Goal: Transaction & Acquisition: Subscribe to service/newsletter

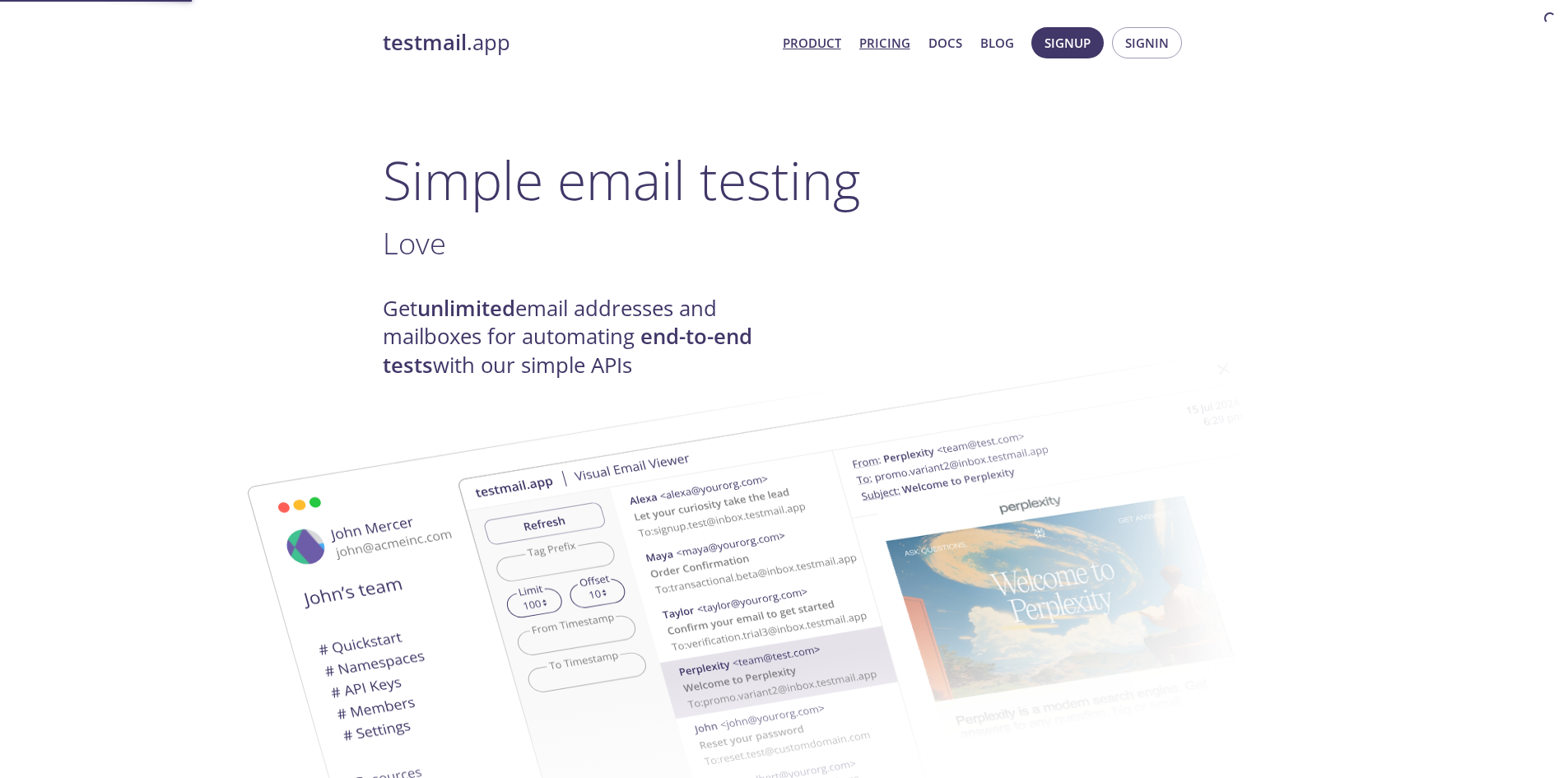
click at [878, 44] on link "Pricing" at bounding box center [885, 43] width 51 height 22
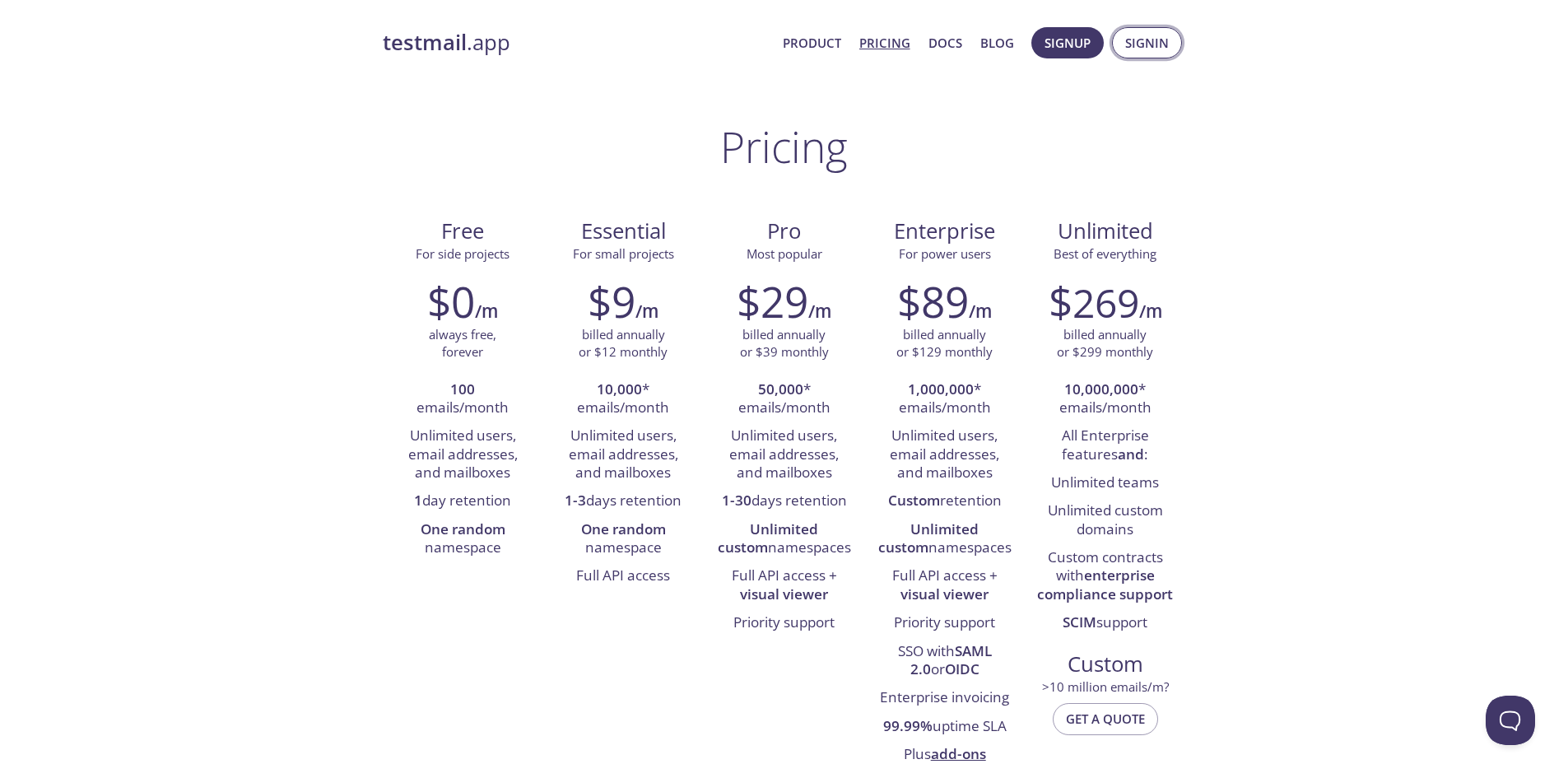
click at [1142, 42] on span "Signin" at bounding box center [1147, 43] width 43 height 22
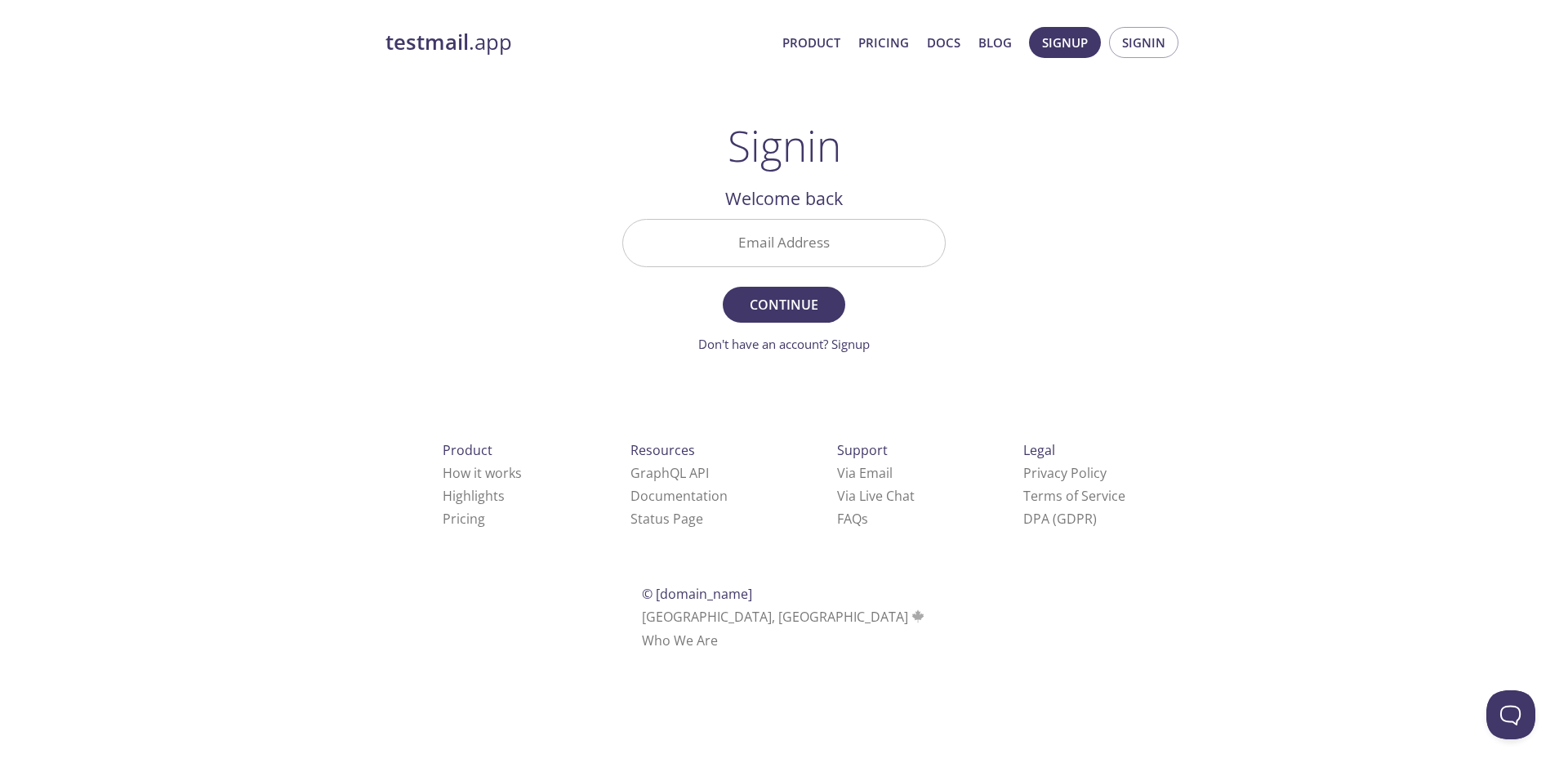
click at [836, 237] on input "Email Address" at bounding box center [784, 243] width 321 height 47
click at [830, 235] on input "Email Address" at bounding box center [784, 243] width 321 height 47
type input "[PERSON_NAME][EMAIL_ADDRESS][DOMAIN_NAME]"
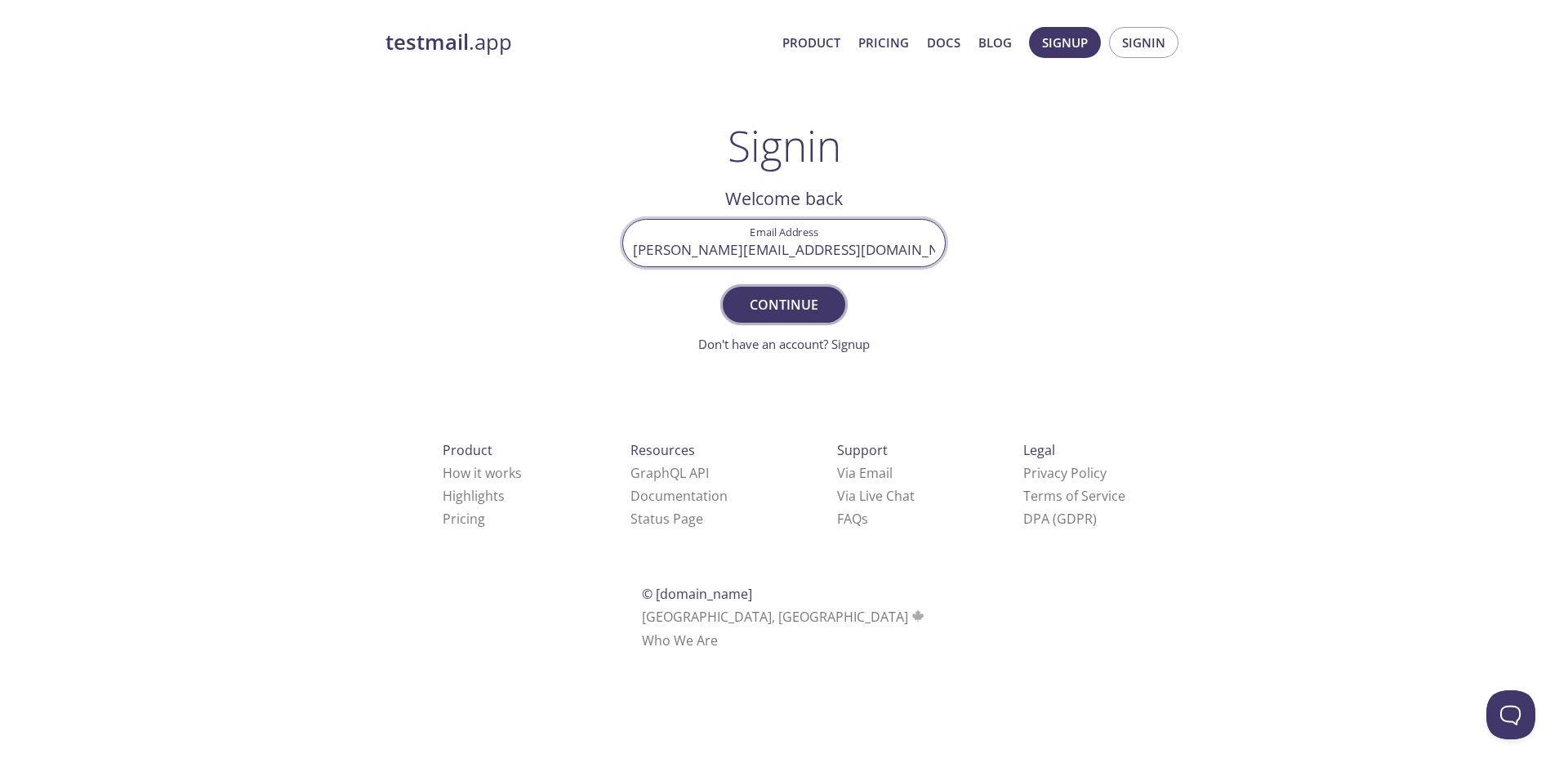
click at [793, 295] on span "Continue" at bounding box center [784, 304] width 86 height 23
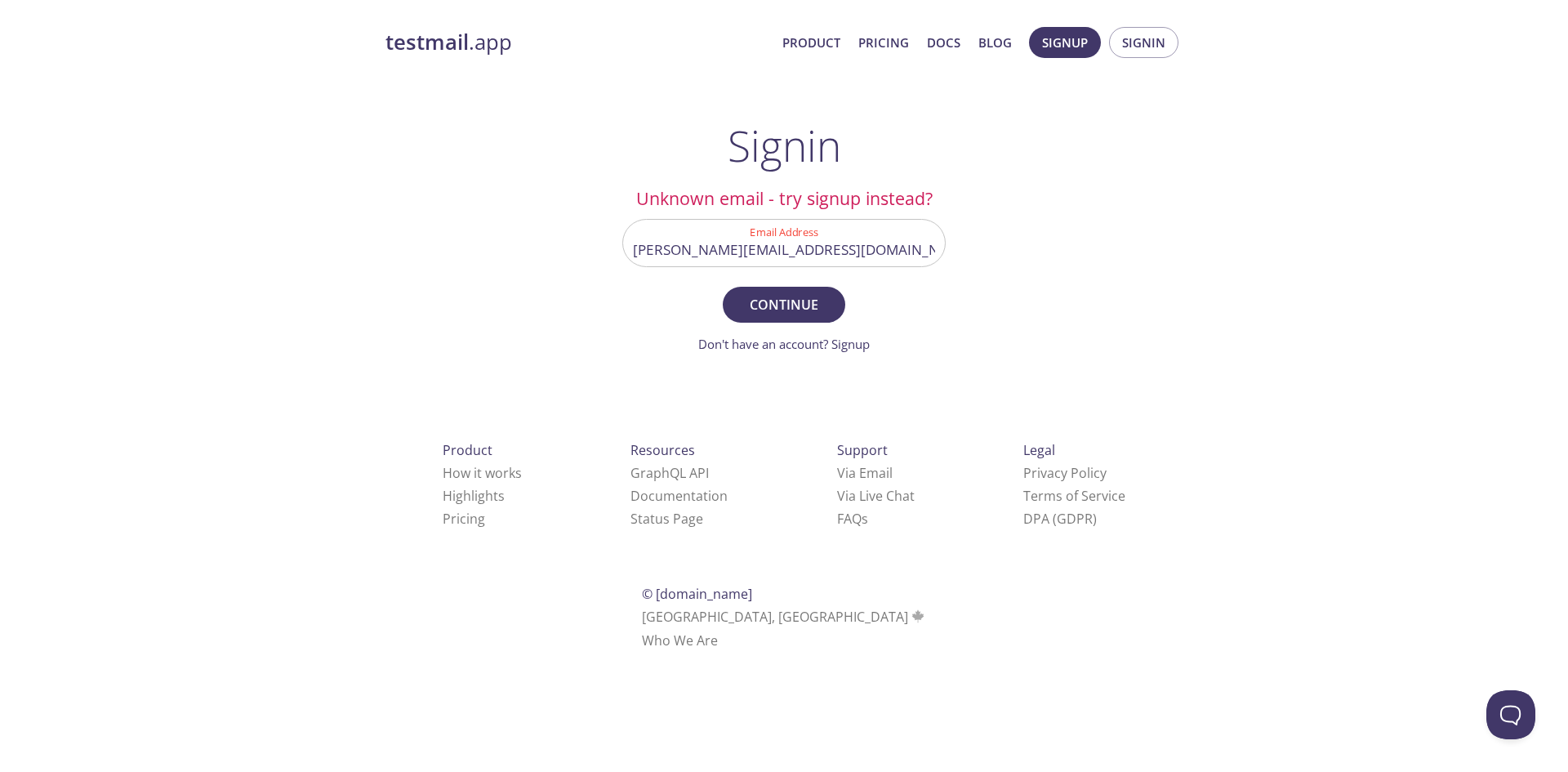
click at [878, 242] on input "[PERSON_NAME][EMAIL_ADDRESS][DOMAIN_NAME]" at bounding box center [784, 243] width 321 height 47
click at [857, 340] on link "Don't have an account? Signup" at bounding box center [784, 344] width 171 height 17
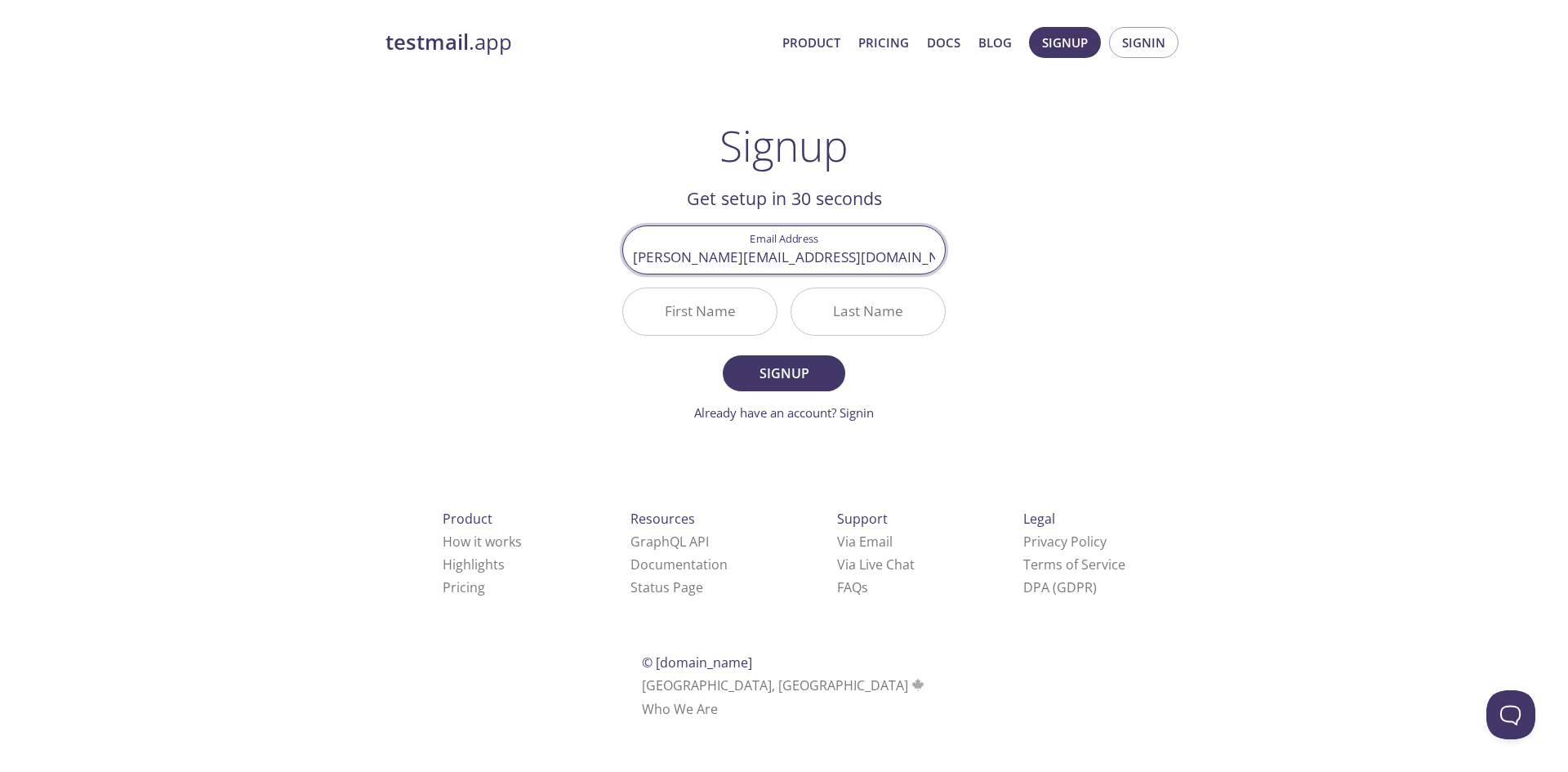
type input "[PERSON_NAME][EMAIL_ADDRESS][DOMAIN_NAME]"
click at [736, 295] on input "First Name" at bounding box center [699, 312] width 154 height 47
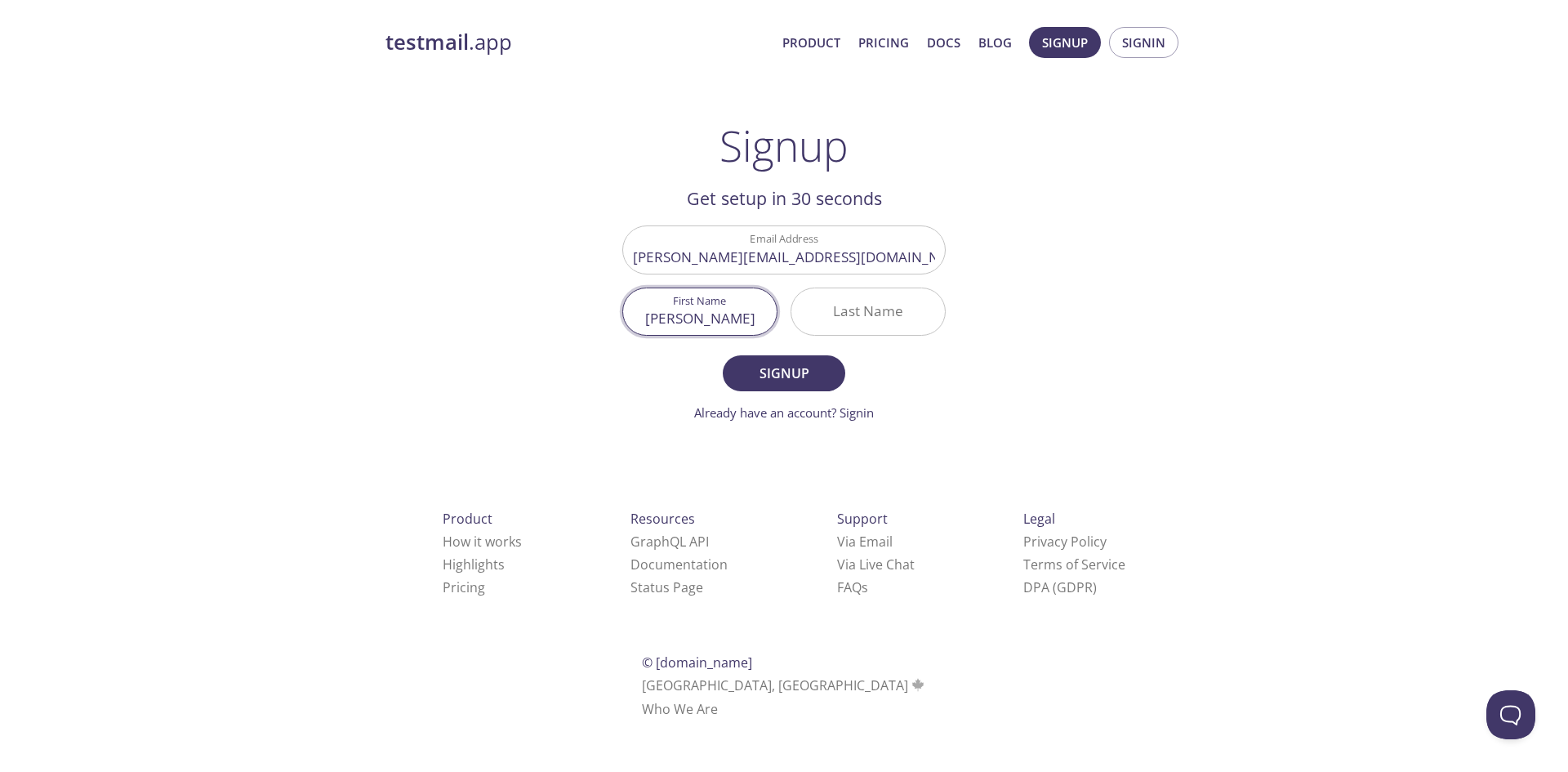
type input "[PERSON_NAME]"
click at [751, 371] on span "Signup" at bounding box center [784, 372] width 86 height 23
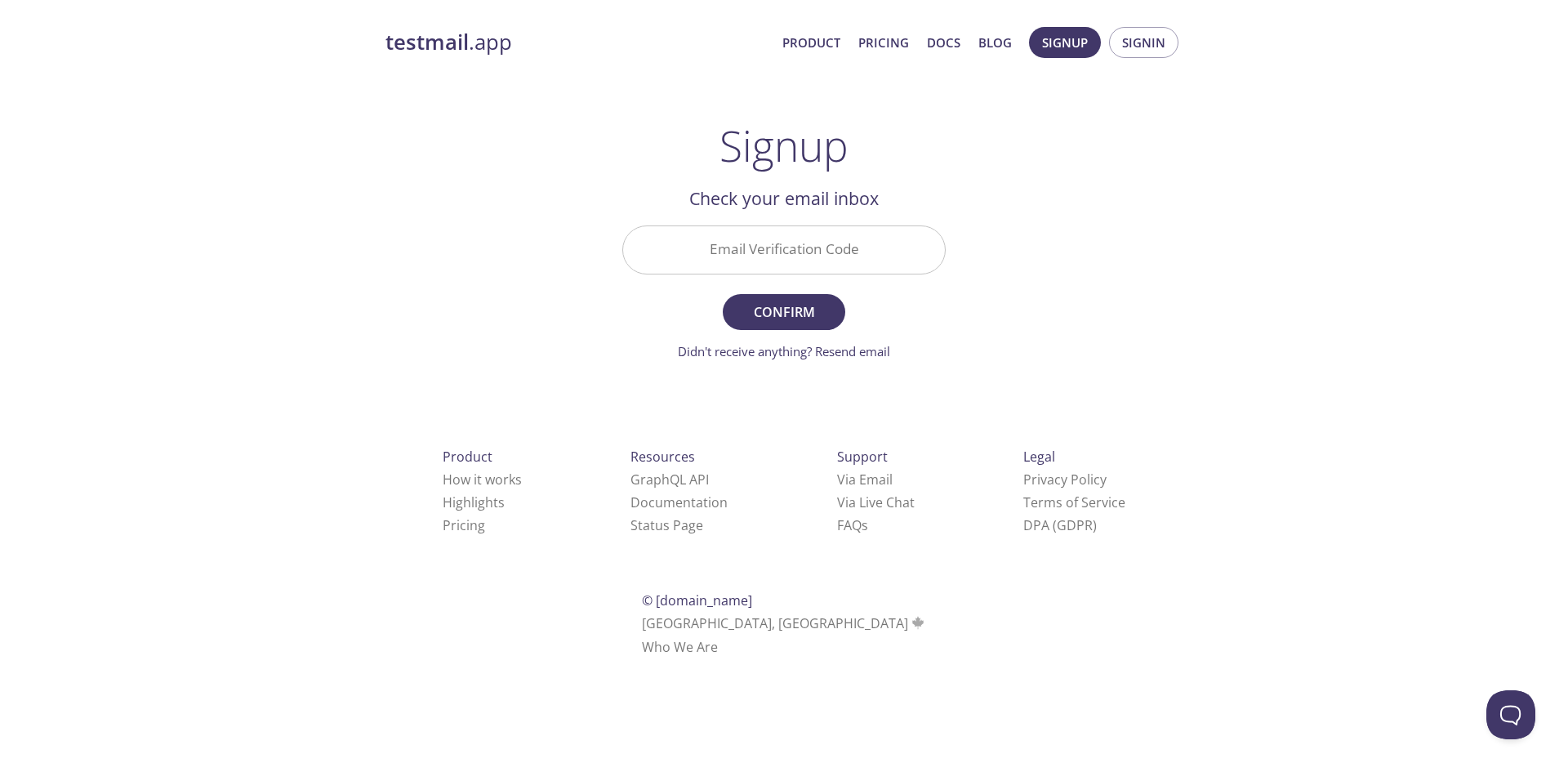
click at [696, 247] on input "Email Verification Code" at bounding box center [784, 250] width 321 height 47
paste input "9XLU9EK"
type input "9XLU9EK"
click at [799, 302] on span "Confirm" at bounding box center [784, 312] width 86 height 23
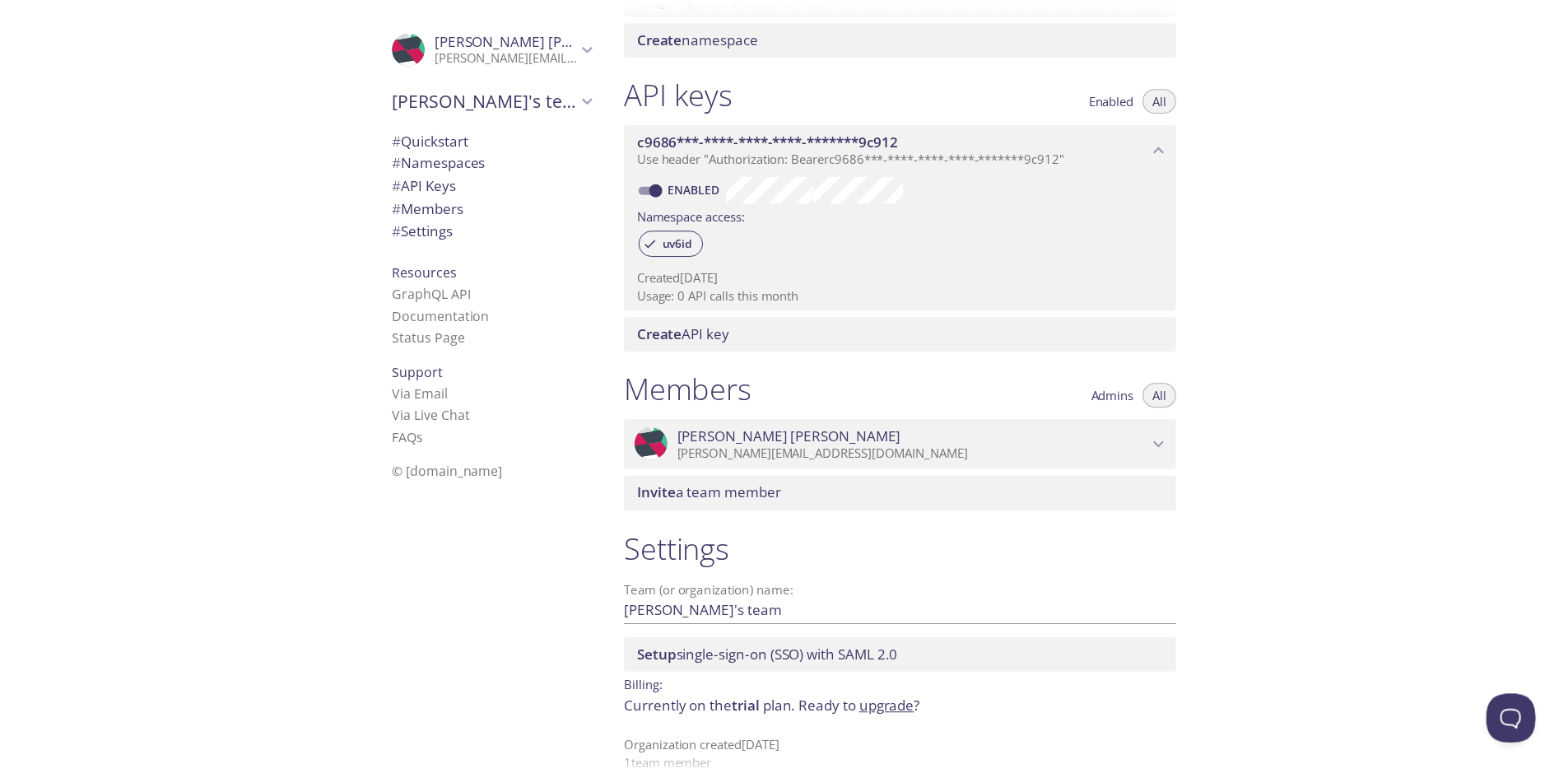
scroll to position [393, 0]
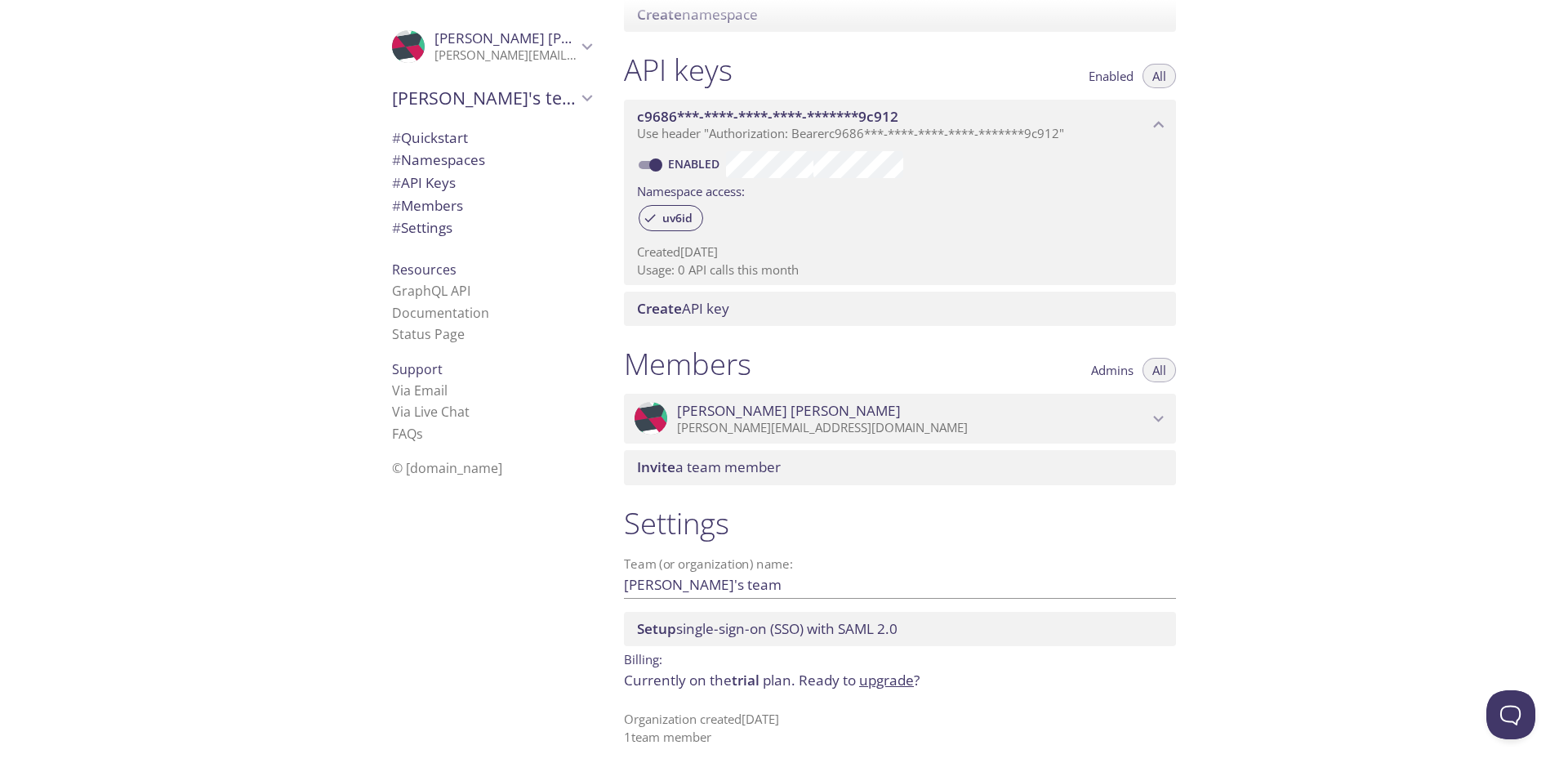
click at [902, 681] on link "upgrade" at bounding box center [886, 679] width 55 height 19
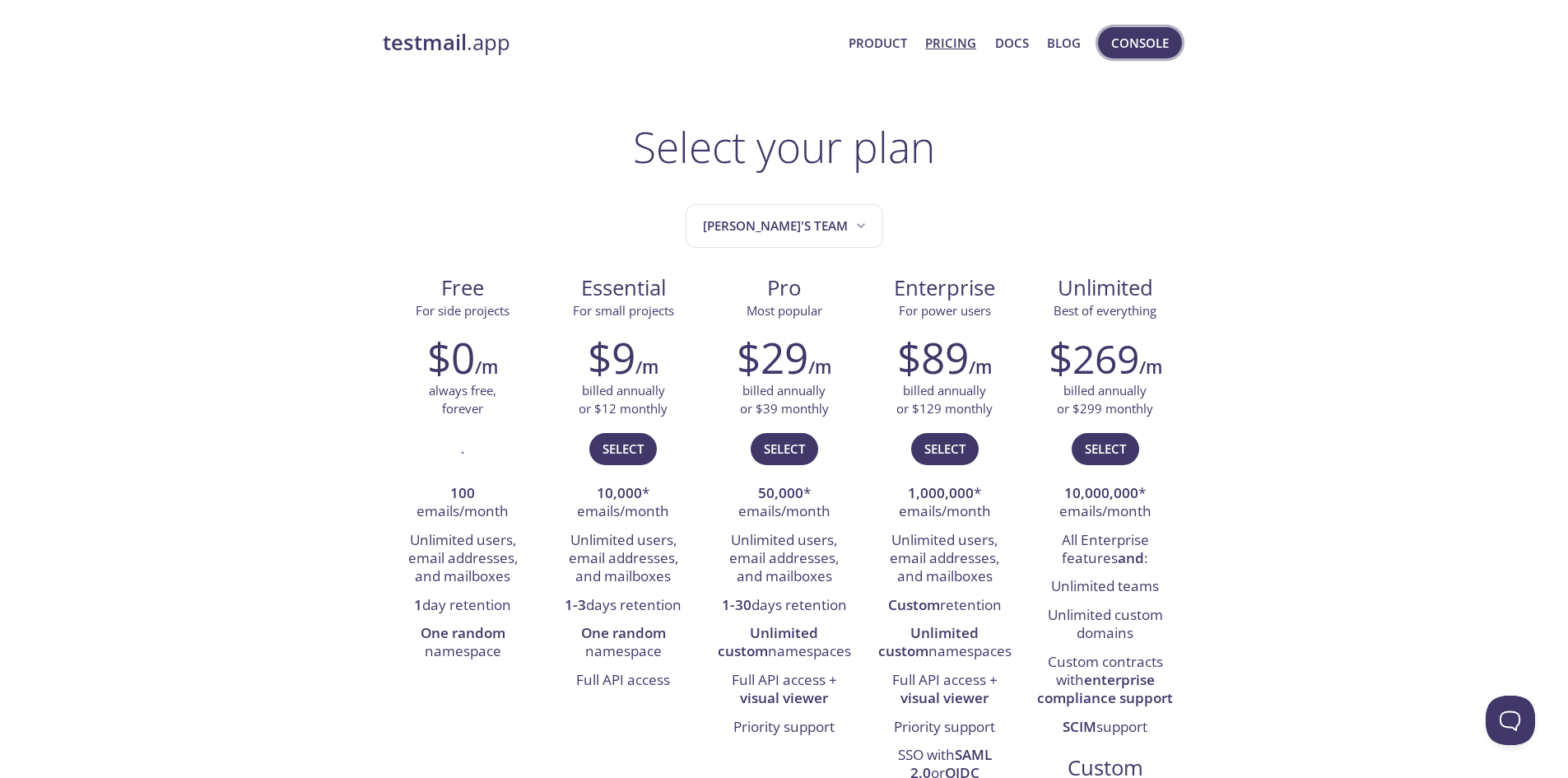
click at [1142, 39] on span "Console" at bounding box center [1139, 43] width 57 height 22
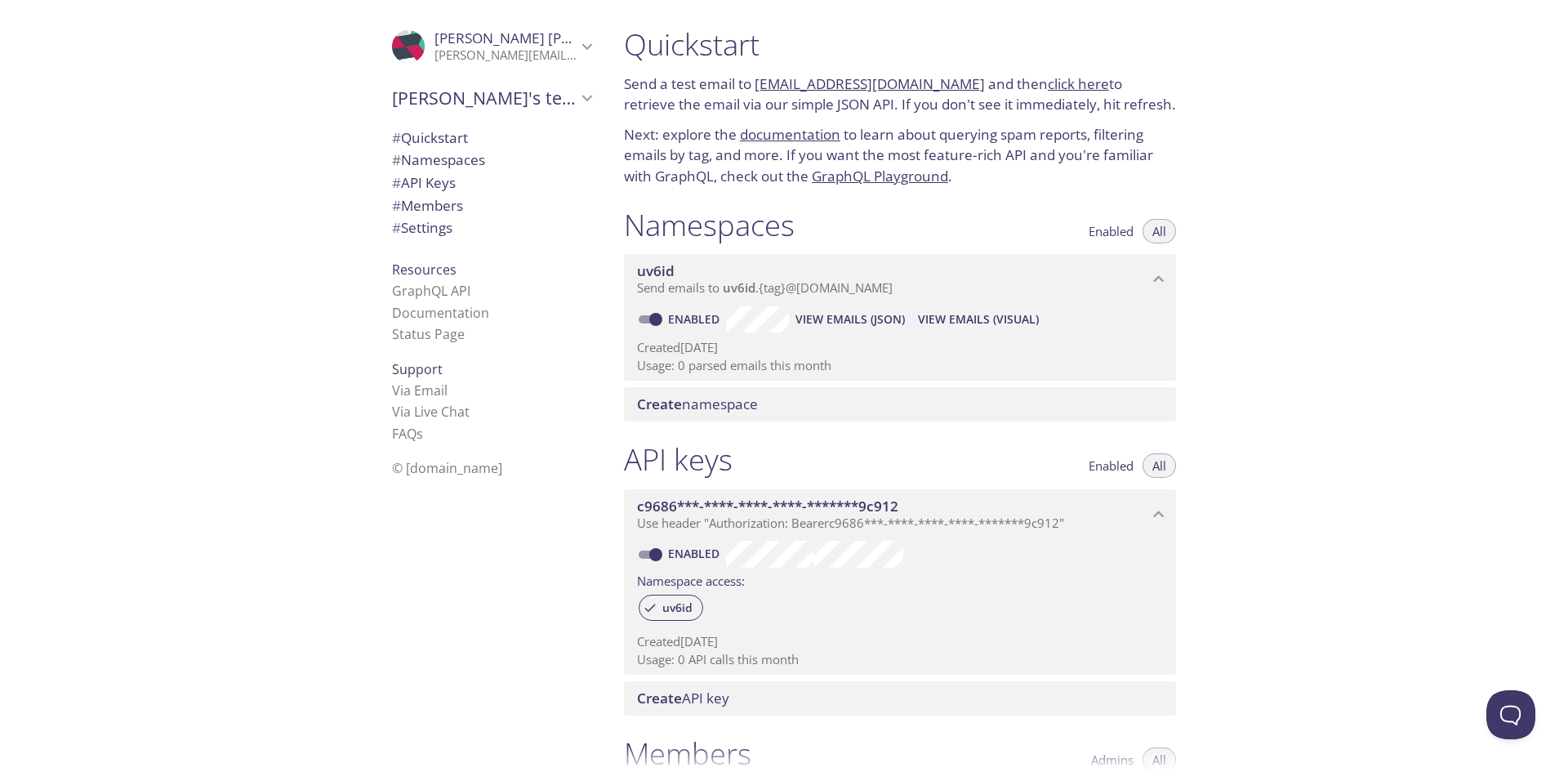
click at [974, 317] on span "View Emails (Visual)" at bounding box center [977, 319] width 120 height 20
click at [444, 141] on span "# Quickstart" at bounding box center [430, 137] width 76 height 19
click at [563, 101] on span "[PERSON_NAME]'s team" at bounding box center [484, 97] width 184 height 23
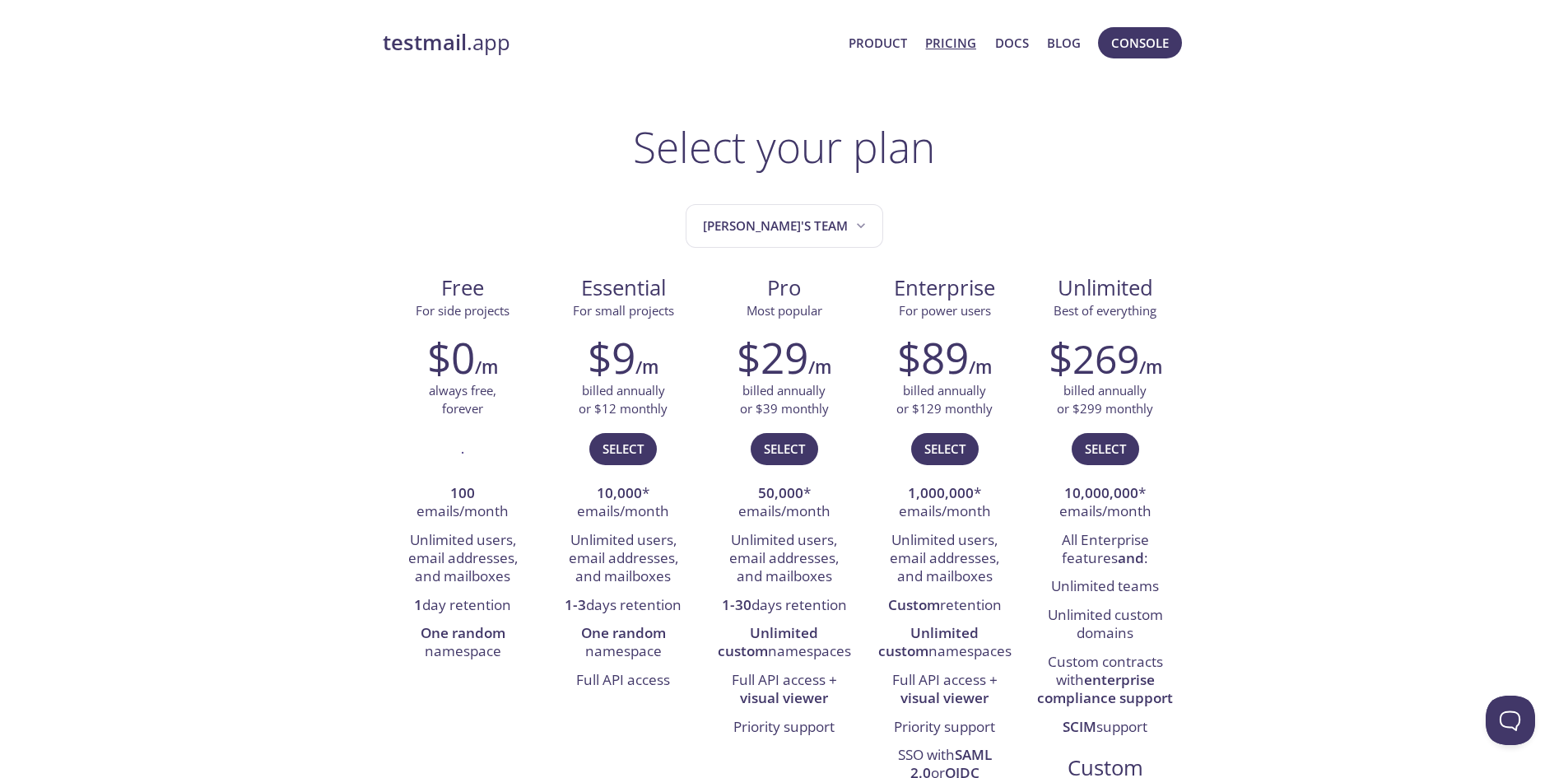
click at [488, 44] on link "testmail .app" at bounding box center [609, 42] width 453 height 28
